Goal: Communication & Community: Answer question/provide support

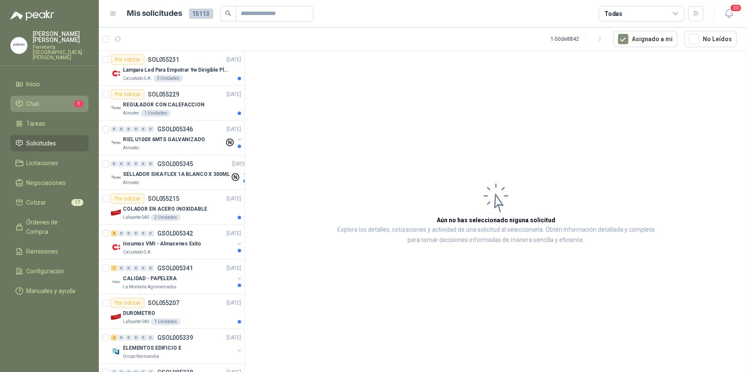
click at [46, 99] on li "Chat 1" at bounding box center [49, 103] width 68 height 9
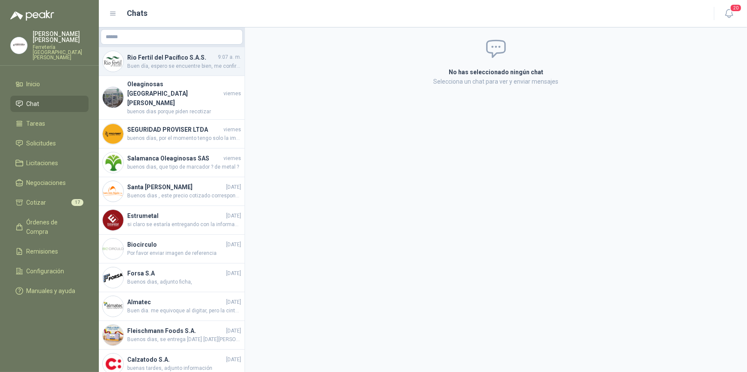
click at [162, 66] on span "Buen día, espero se encuentre bien, me confirma por favor cuando se despacha" at bounding box center [184, 66] width 114 height 8
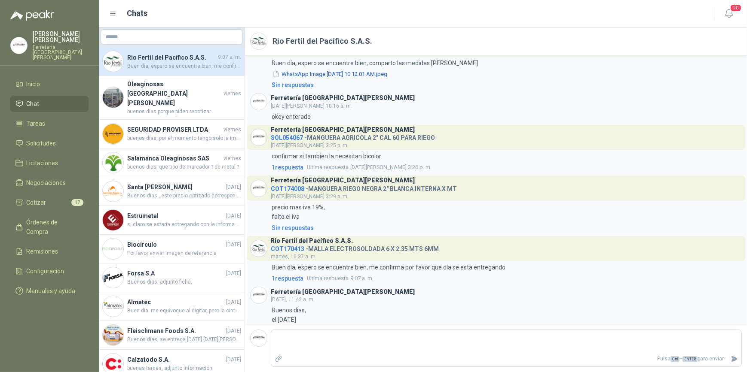
scroll to position [606, 0]
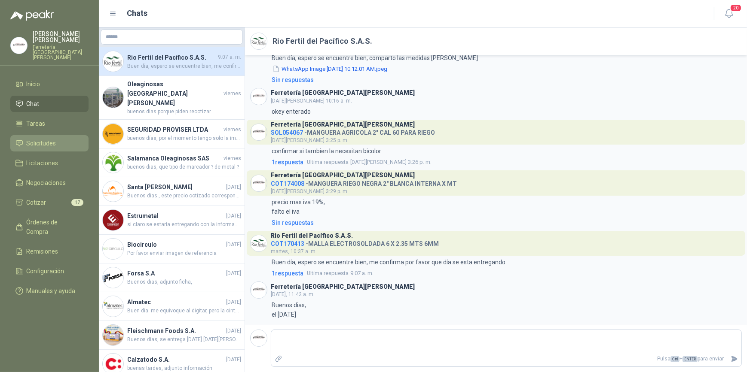
click at [47, 139] on span "Solicitudes" at bounding box center [42, 143] width 30 height 9
